Goal: Navigation & Orientation: Find specific page/section

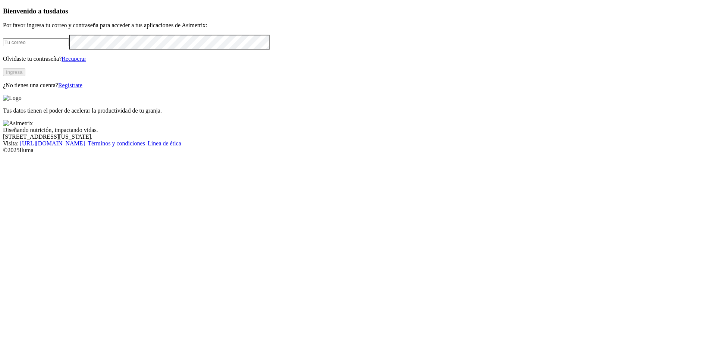
type input "jesus.gomez@grupobios.co"
click at [25, 76] on button "Ingresa" at bounding box center [14, 72] width 22 height 8
